Goal: Information Seeking & Learning: Compare options

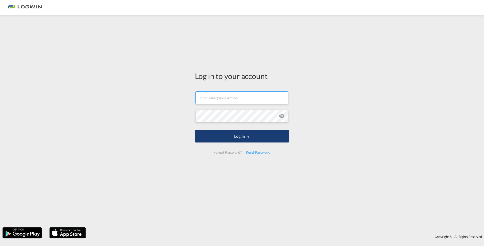
type input "[PERSON_NAME][EMAIL_ADDRESS][PERSON_NAME][DOMAIN_NAME]"
click at [240, 137] on button "Log In" at bounding box center [242, 136] width 94 height 13
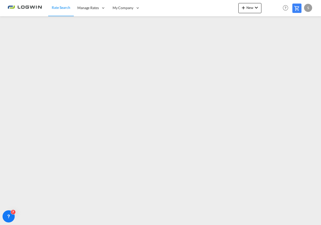
drag, startPoint x: 188, startPoint y: 4, endPoint x: 185, endPoint y: 4, distance: 3.0
click at [188, 4] on div "Rate Search Manage Rates My Rate Files Sell Rates Shared Rates My Company" at bounding box center [160, 8] width 305 height 16
